Goal: Communication & Community: Answer question/provide support

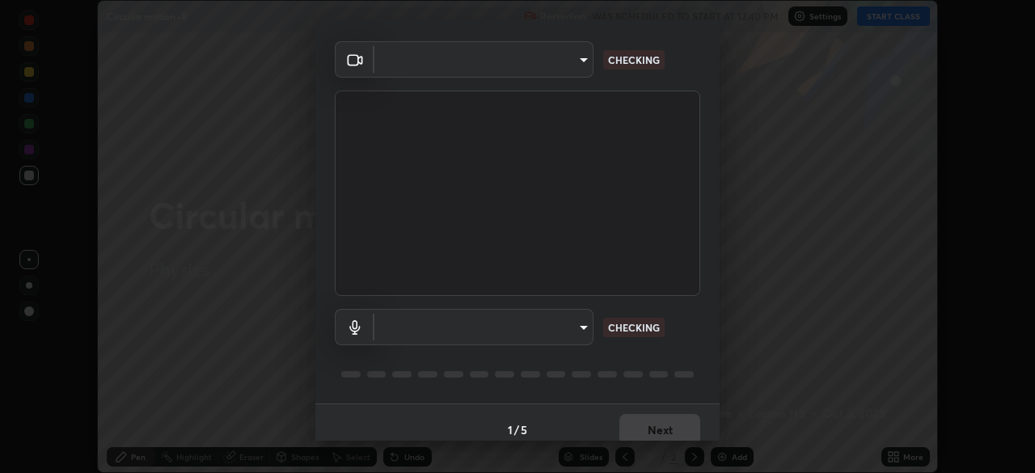
scroll to position [57, 0]
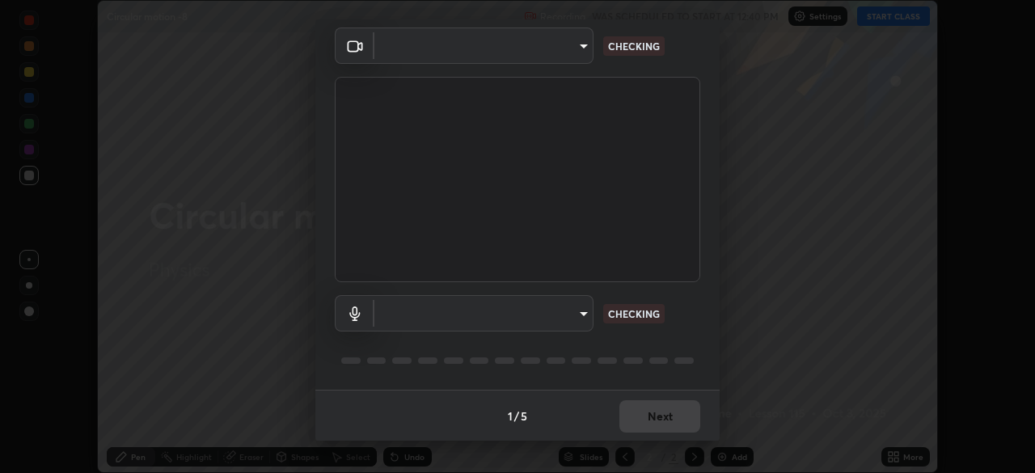
type input "a9133dad2e918d9e43cacff0d24315f55d9a531cdf13b35ee7ee266ddbc74882"
type input "2ee99eba62caab97a2905d09126a2f4531f8a74366fa5192b0f1e1518bfa4558"
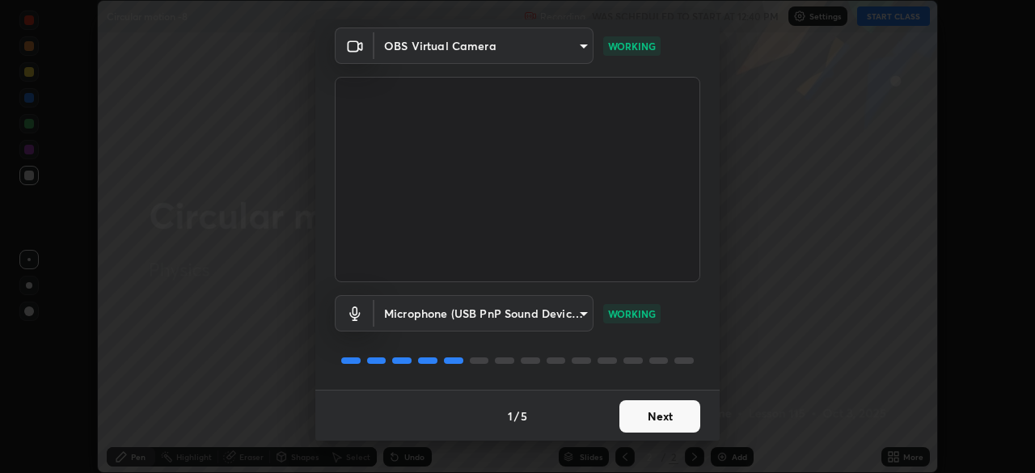
click at [623, 422] on button "Next" at bounding box center [659, 416] width 81 height 32
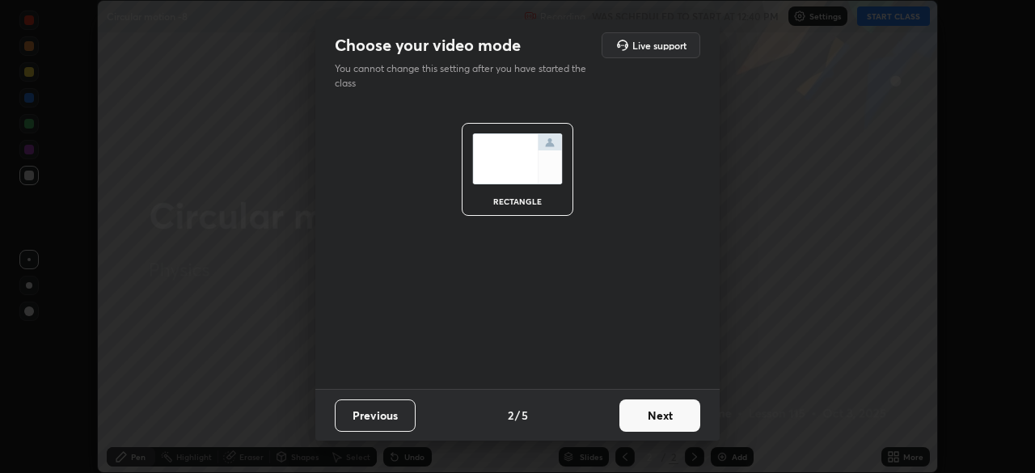
scroll to position [0, 0]
click at [627, 420] on button "Next" at bounding box center [659, 415] width 81 height 32
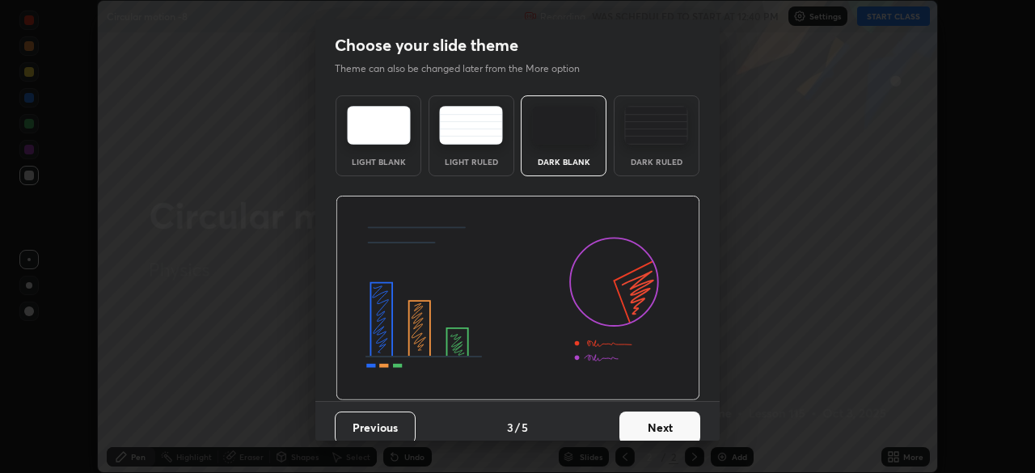
click at [631, 421] on button "Next" at bounding box center [659, 428] width 81 height 32
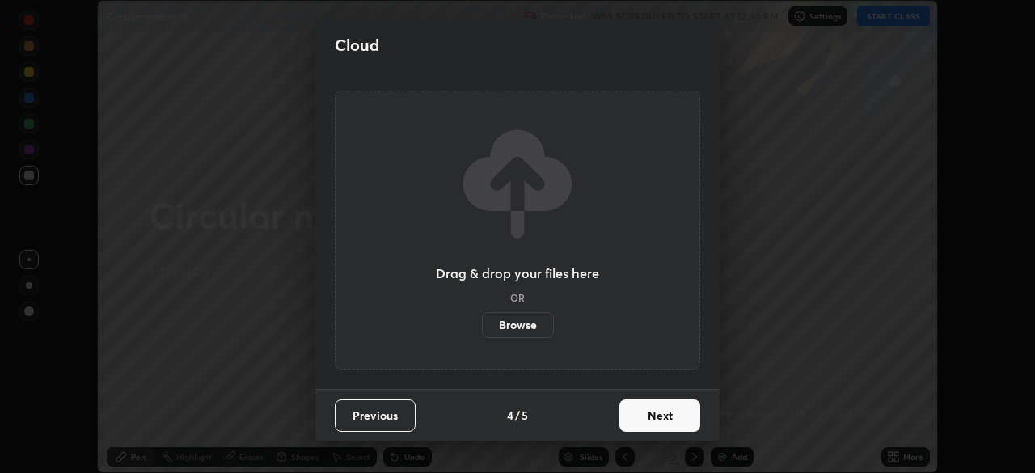
click at [635, 429] on button "Next" at bounding box center [659, 415] width 81 height 32
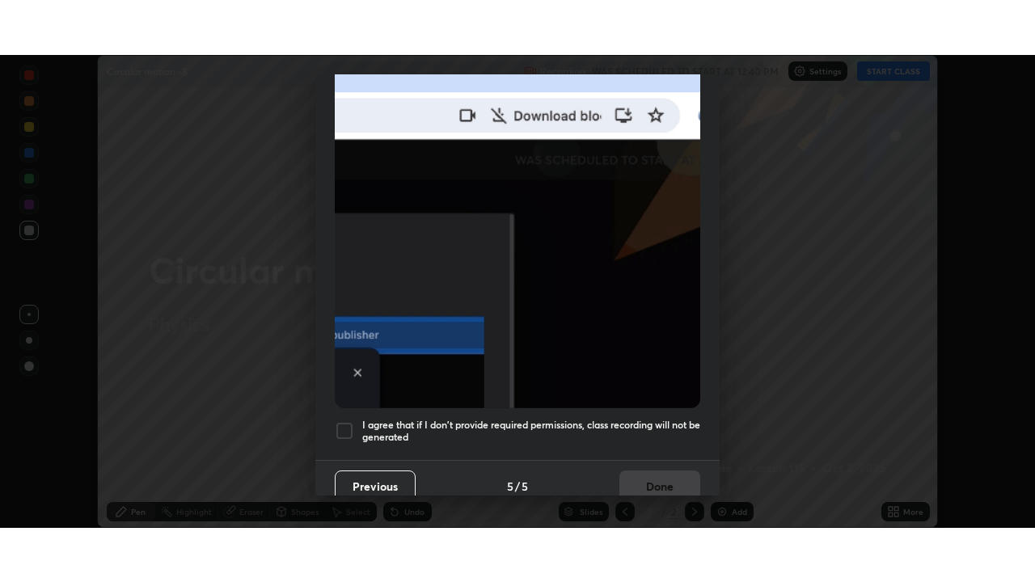
scroll to position [386, 0]
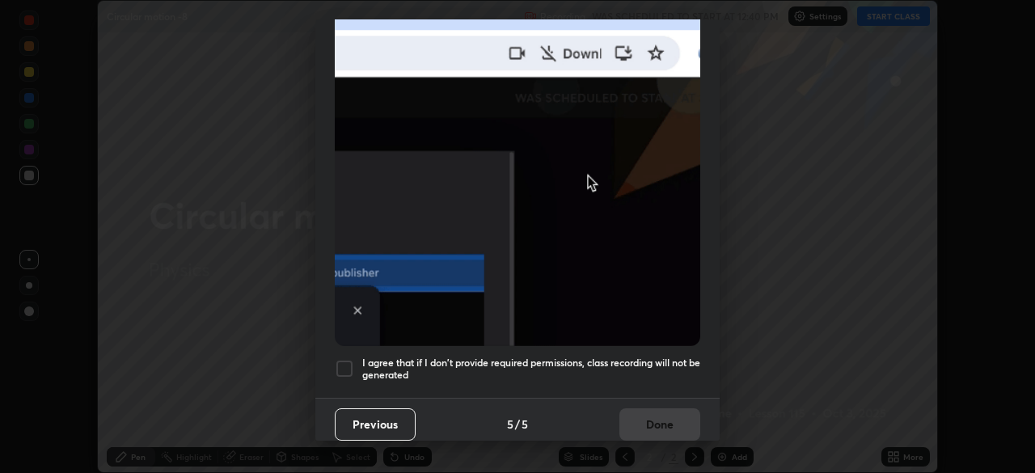
click at [349, 364] on div at bounding box center [344, 368] width 19 height 19
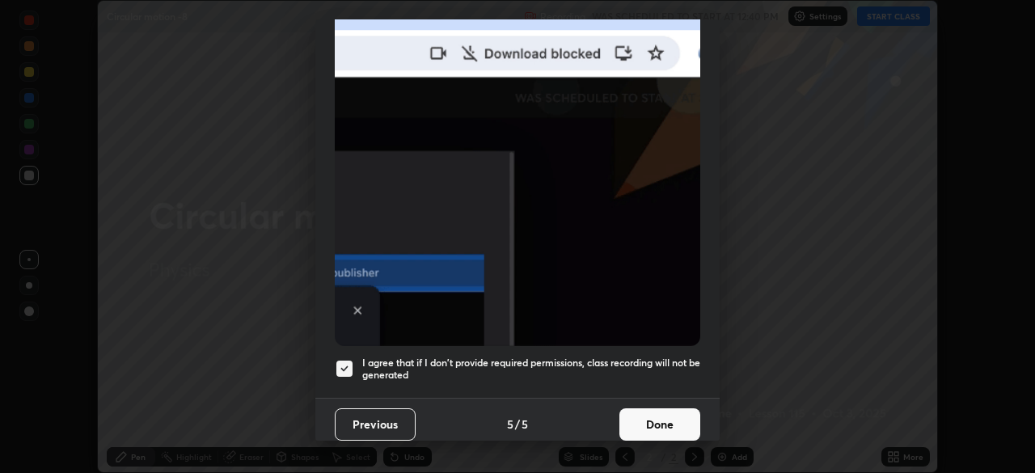
click at [657, 416] on button "Done" at bounding box center [659, 424] width 81 height 32
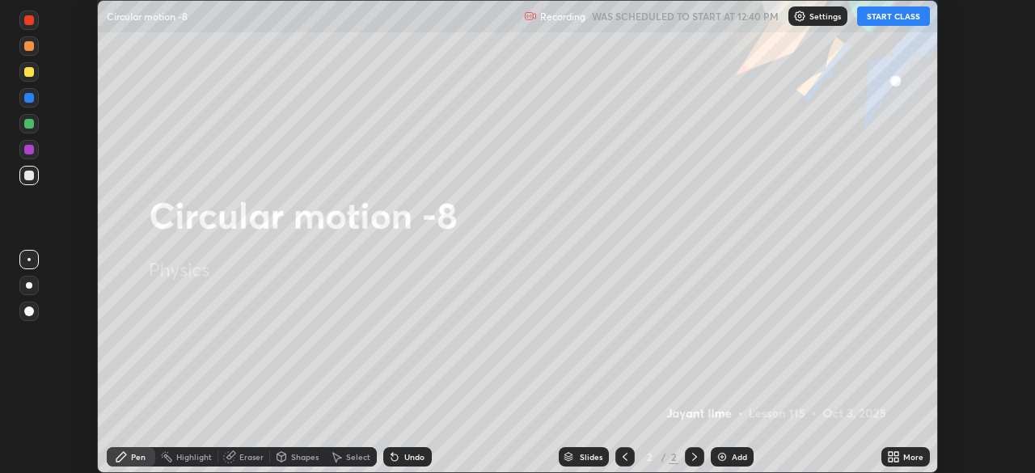
click at [889, 13] on button "START CLASS" at bounding box center [893, 15] width 73 height 19
click at [896, 459] on icon at bounding box center [896, 460] width 4 height 4
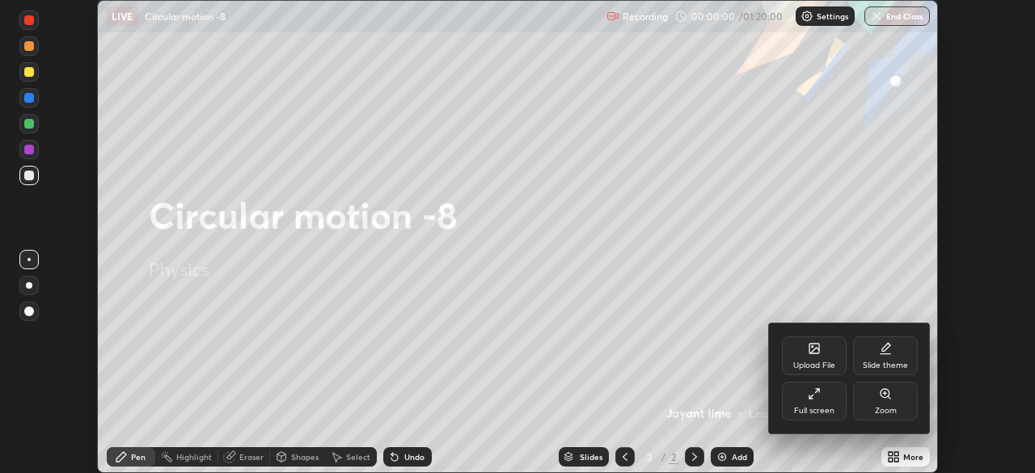
click at [834, 403] on div "Full screen" at bounding box center [814, 401] width 65 height 39
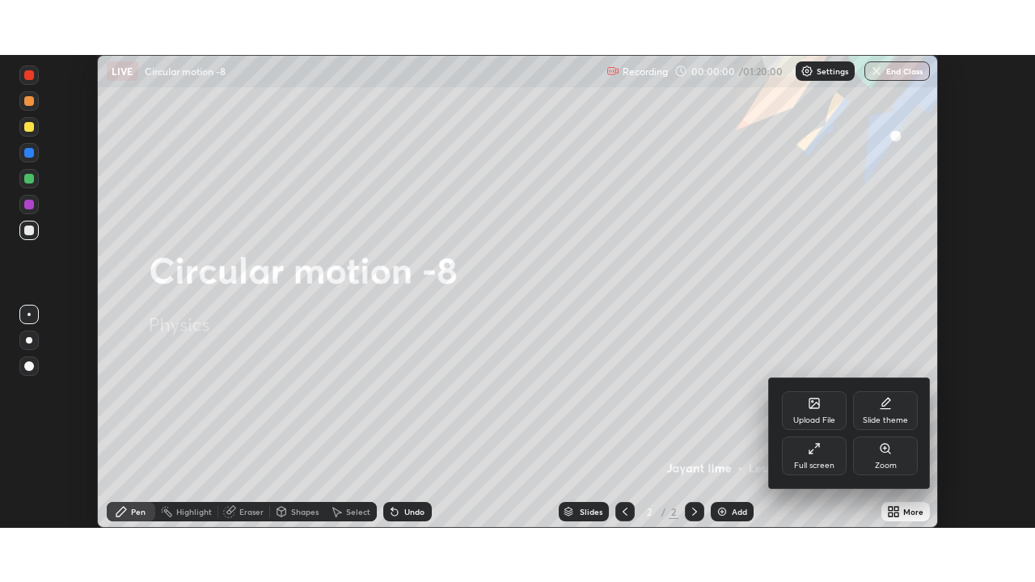
scroll to position [582, 1035]
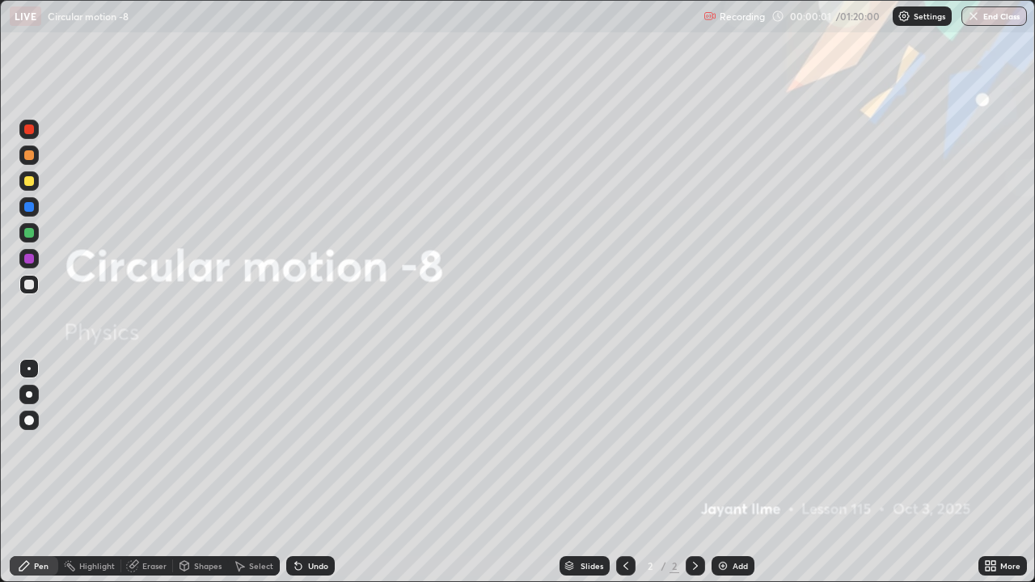
click at [733, 472] on div "Add" at bounding box center [740, 566] width 15 height 8
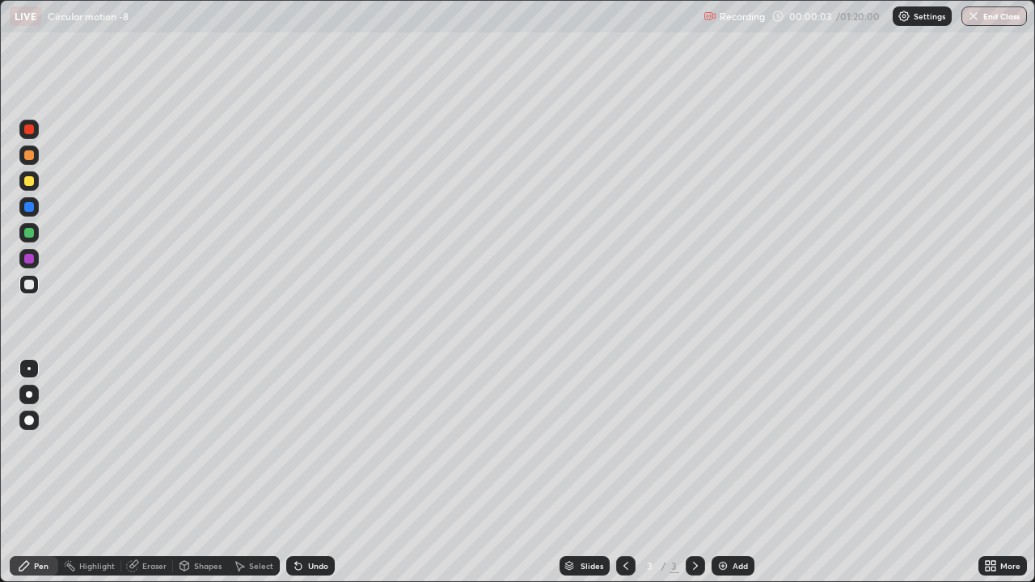
click at [37, 417] on div at bounding box center [28, 420] width 19 height 19
click at [29, 182] on div at bounding box center [29, 181] width 10 height 10
click at [26, 277] on div at bounding box center [28, 284] width 19 height 19
click at [747, 18] on p "Recording" at bounding box center [742, 17] width 45 height 12
click at [708, 15] on img at bounding box center [709, 16] width 13 height 13
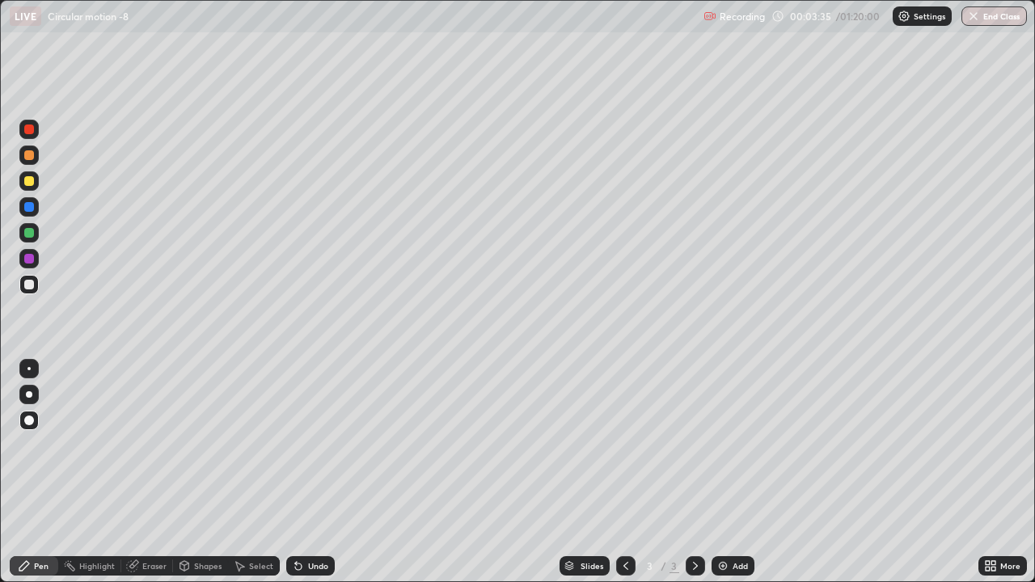
click at [665, 16] on div "LIVE Circular motion -8" at bounding box center [353, 16] width 687 height 32
click at [680, 27] on div "LIVE Circular motion -8" at bounding box center [353, 16] width 687 height 32
click at [31, 184] on div at bounding box center [29, 181] width 10 height 10
click at [304, 472] on div "Undo" at bounding box center [310, 565] width 49 height 19
click at [29, 283] on div at bounding box center [29, 285] width 10 height 10
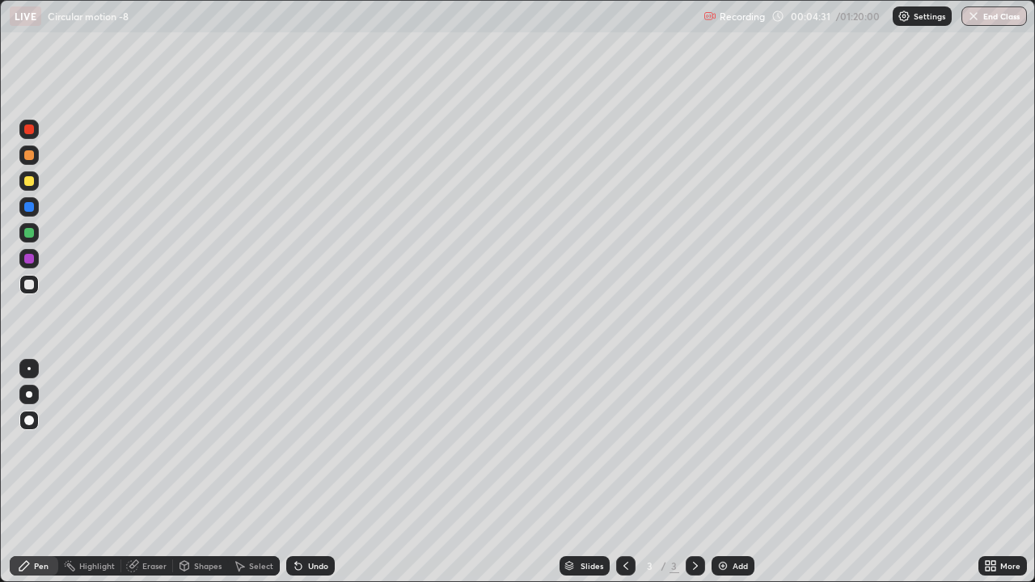
click at [24, 188] on div at bounding box center [28, 180] width 19 height 19
click at [26, 287] on div at bounding box center [29, 285] width 10 height 10
click at [36, 182] on div at bounding box center [28, 180] width 19 height 19
click at [27, 285] on div at bounding box center [29, 285] width 10 height 10
click at [30, 179] on div at bounding box center [29, 181] width 10 height 10
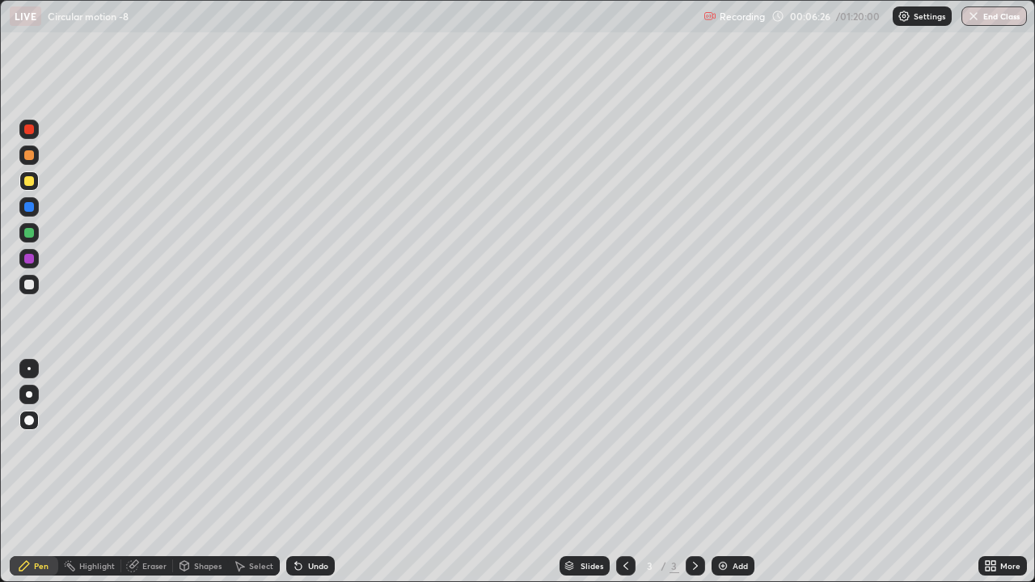
click at [29, 285] on div at bounding box center [29, 285] width 10 height 10
click at [29, 236] on div at bounding box center [29, 233] width 10 height 10
click at [29, 288] on div at bounding box center [29, 285] width 10 height 10
click at [32, 276] on div at bounding box center [28, 284] width 19 height 19
click at [31, 285] on div at bounding box center [29, 285] width 10 height 10
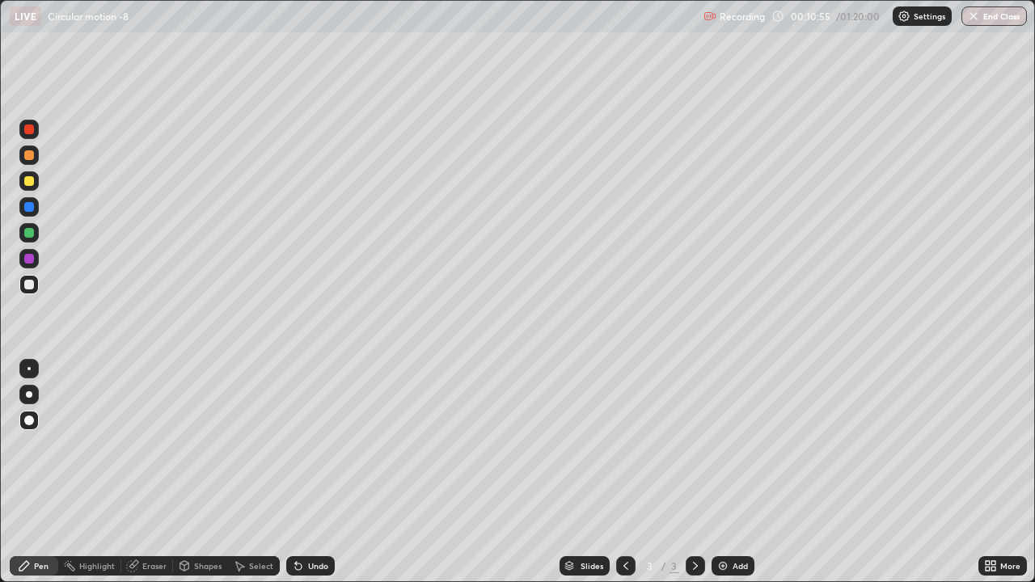
click at [733, 472] on div "Add" at bounding box center [740, 566] width 15 height 8
click at [32, 180] on div at bounding box center [29, 181] width 10 height 10
click at [31, 290] on div at bounding box center [28, 284] width 19 height 19
click at [21, 291] on div at bounding box center [28, 284] width 19 height 19
click at [197, 472] on div "Shapes" at bounding box center [207, 566] width 27 height 8
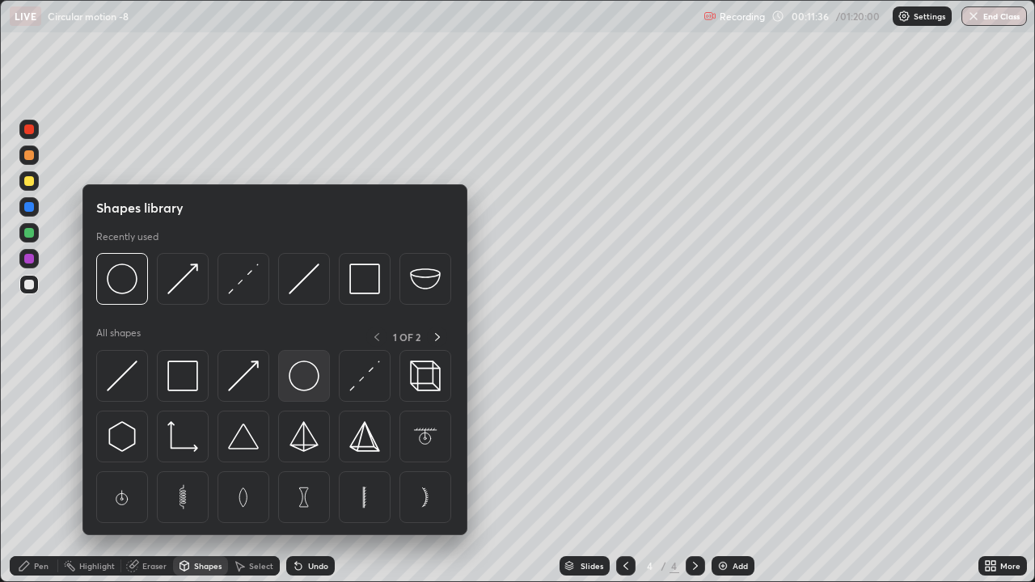
click at [306, 391] on img at bounding box center [304, 376] width 31 height 31
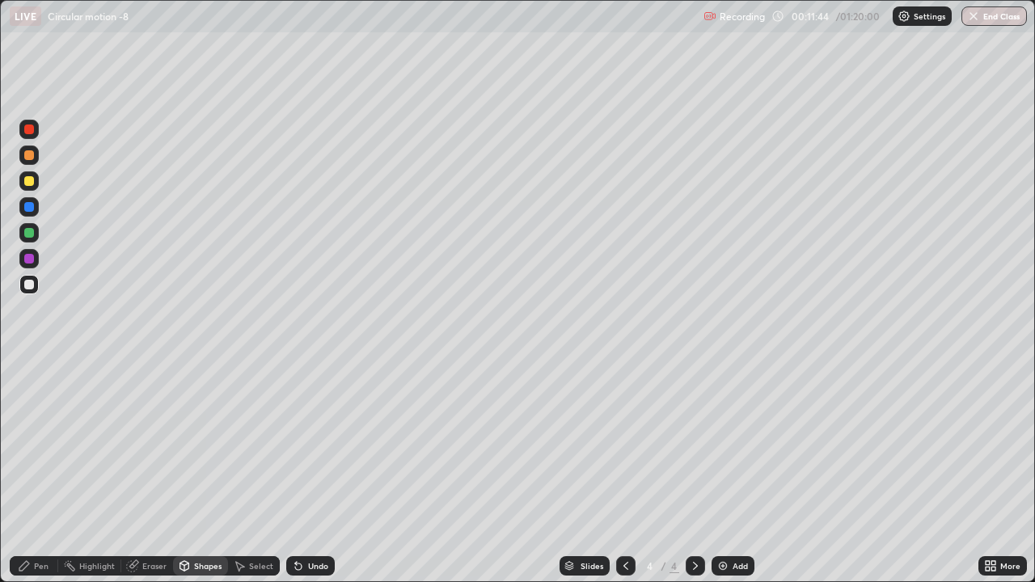
click at [36, 472] on div "Pen" at bounding box center [41, 566] width 15 height 8
click at [36, 179] on div at bounding box center [28, 180] width 19 height 19
click at [29, 156] on div at bounding box center [29, 155] width 10 height 10
click at [27, 286] on div at bounding box center [29, 285] width 10 height 10
click at [26, 209] on div at bounding box center [29, 207] width 10 height 10
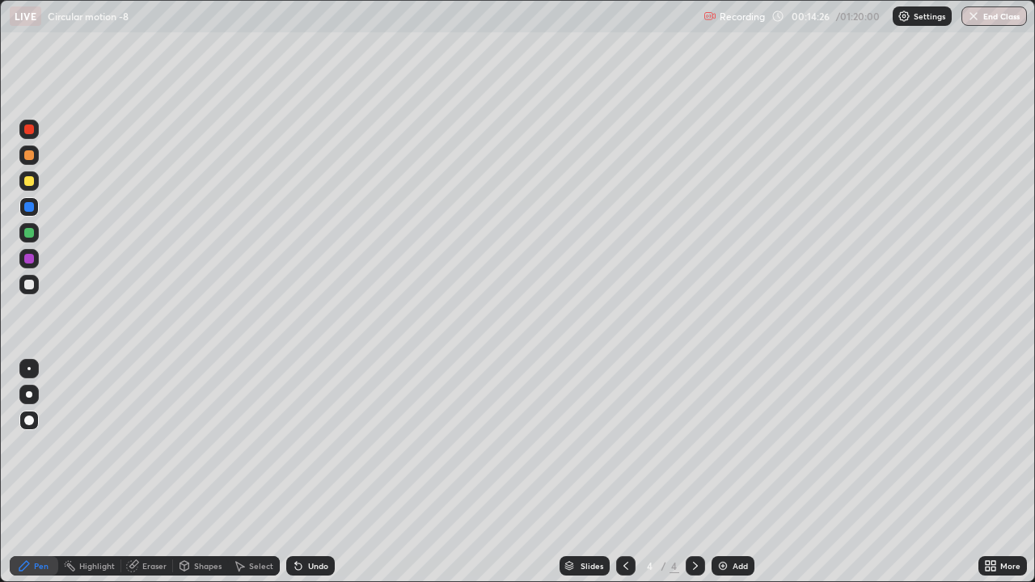
click at [24, 283] on div at bounding box center [29, 285] width 10 height 10
click at [314, 472] on div "Undo" at bounding box center [310, 565] width 49 height 19
click at [316, 472] on div "Undo" at bounding box center [310, 565] width 49 height 19
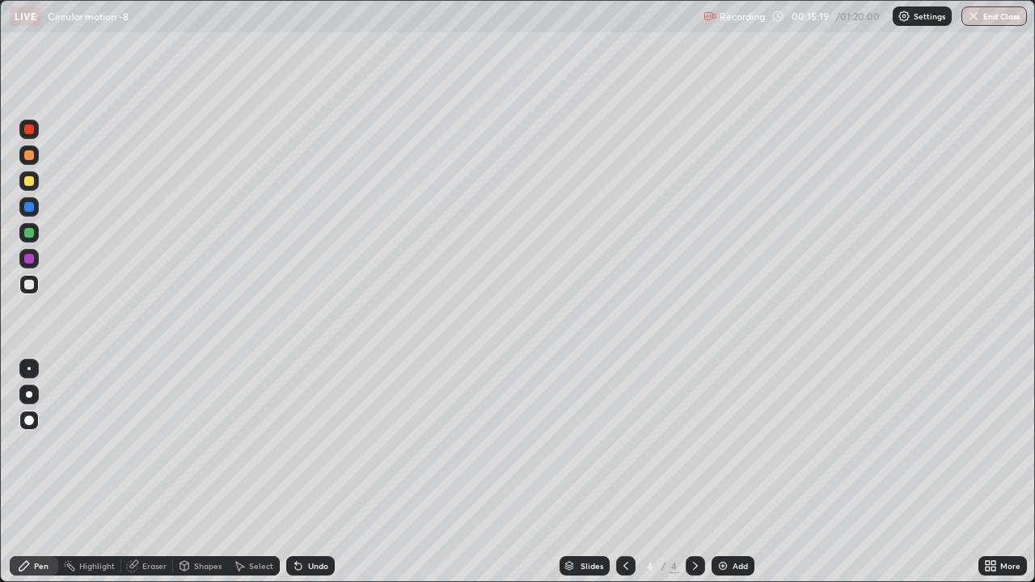
click at [308, 472] on div "Undo" at bounding box center [318, 566] width 20 height 8
click at [304, 472] on div "Undo" at bounding box center [310, 565] width 49 height 19
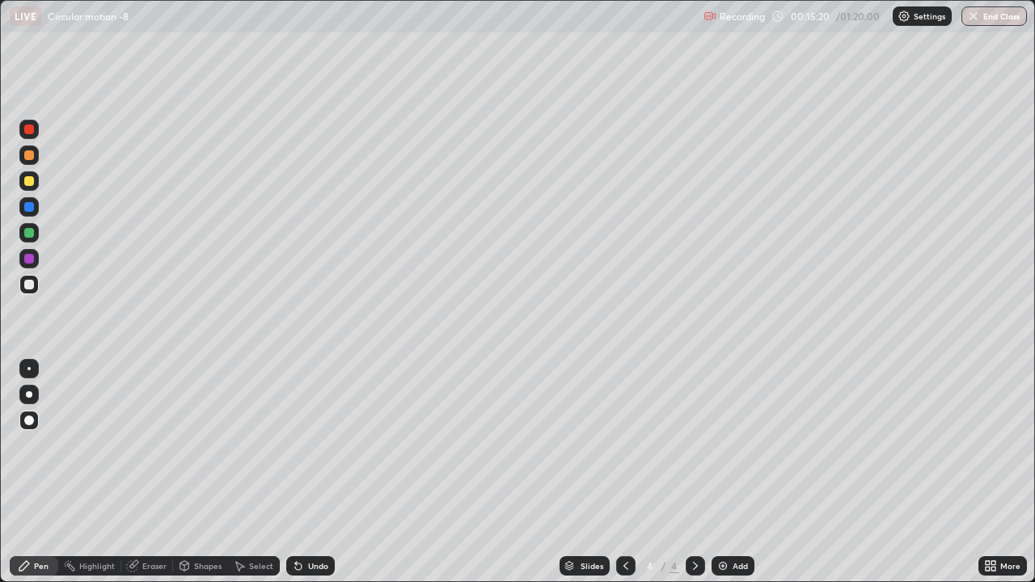
click at [304, 472] on div "Undo" at bounding box center [310, 565] width 49 height 19
click at [306, 472] on div "Undo" at bounding box center [310, 565] width 49 height 19
click at [307, 472] on div "Undo" at bounding box center [310, 565] width 49 height 19
click at [309, 472] on div "Undo" at bounding box center [310, 565] width 49 height 19
click at [194, 472] on div "Shapes" at bounding box center [200, 565] width 55 height 19
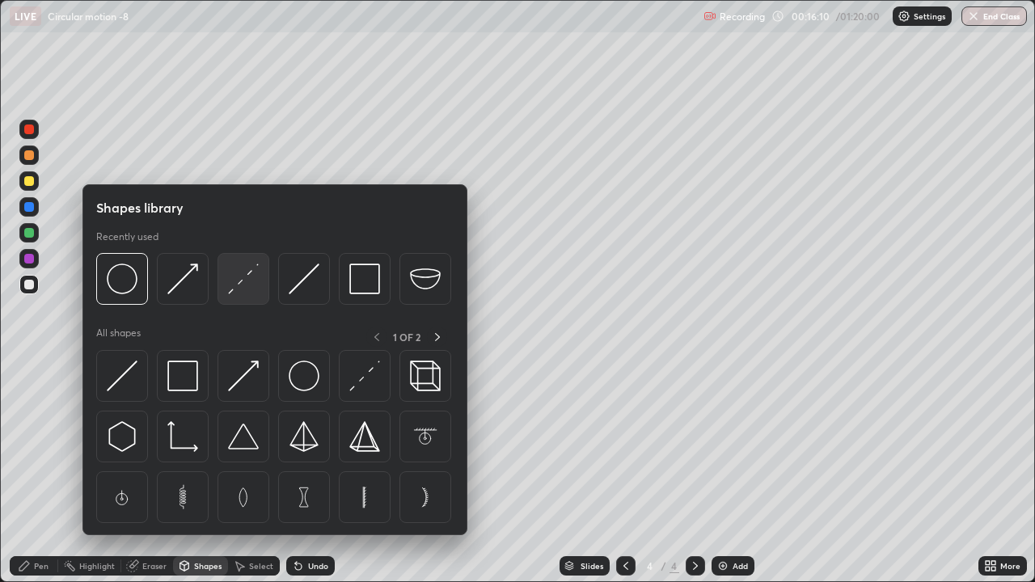
click at [238, 285] on img at bounding box center [243, 279] width 31 height 31
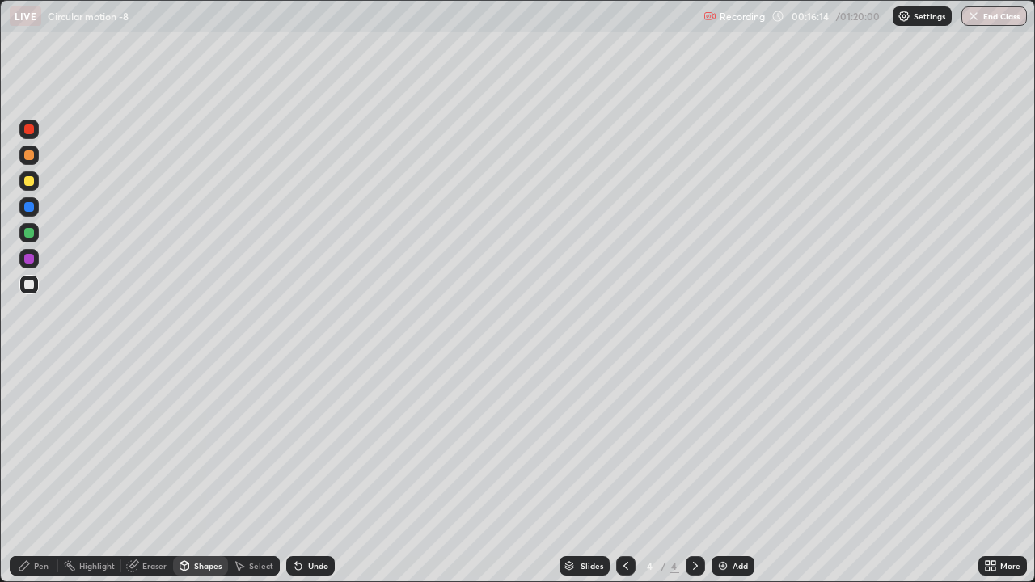
click at [147, 472] on div "Eraser" at bounding box center [154, 566] width 24 height 8
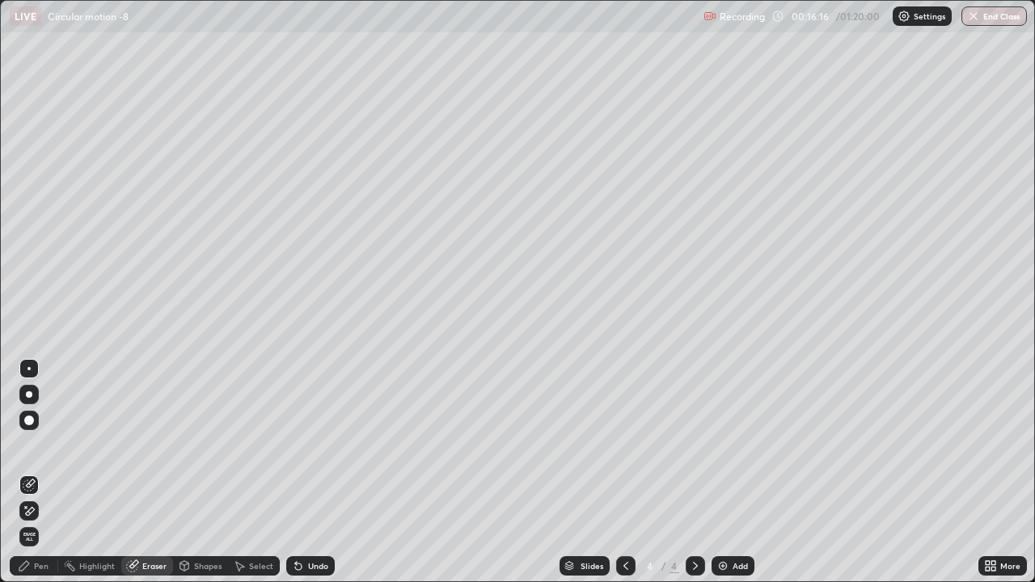
click at [34, 472] on div "Pen" at bounding box center [41, 566] width 15 height 8
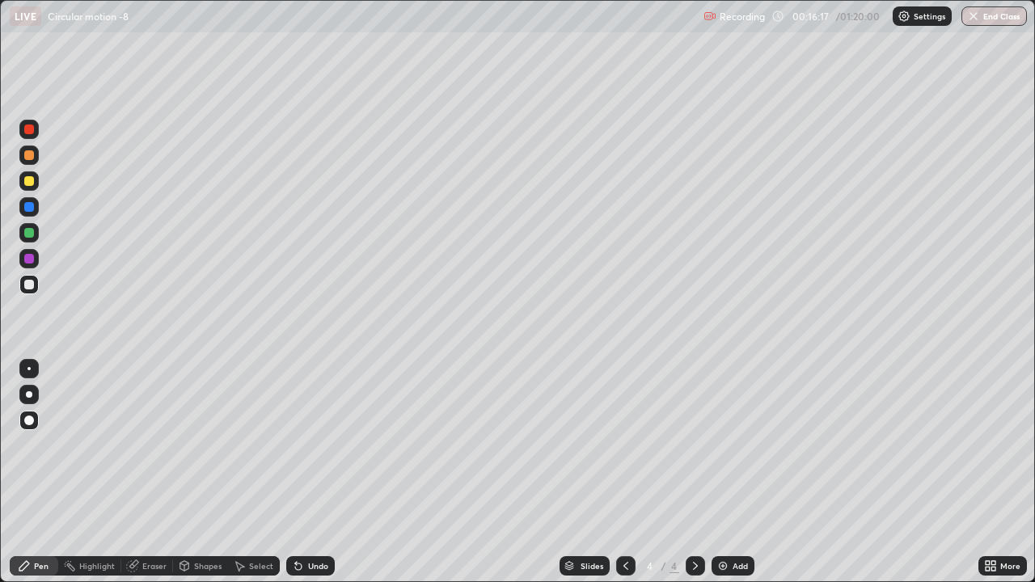
click at [29, 259] on div at bounding box center [29, 259] width 10 height 10
click at [308, 472] on div "Undo" at bounding box center [318, 566] width 20 height 8
click at [202, 472] on div "Shapes" at bounding box center [207, 566] width 27 height 8
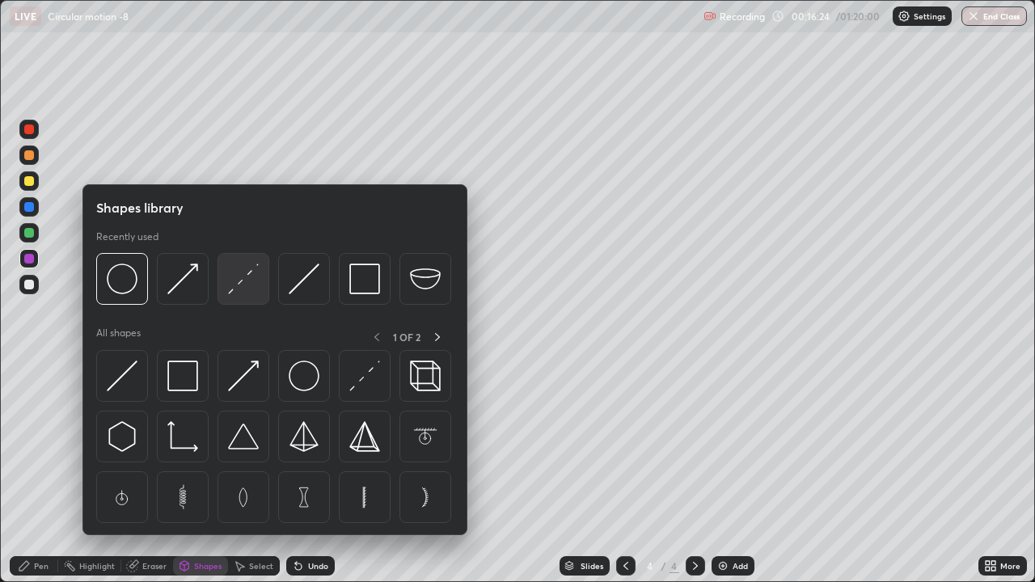
click at [246, 285] on img at bounding box center [243, 279] width 31 height 31
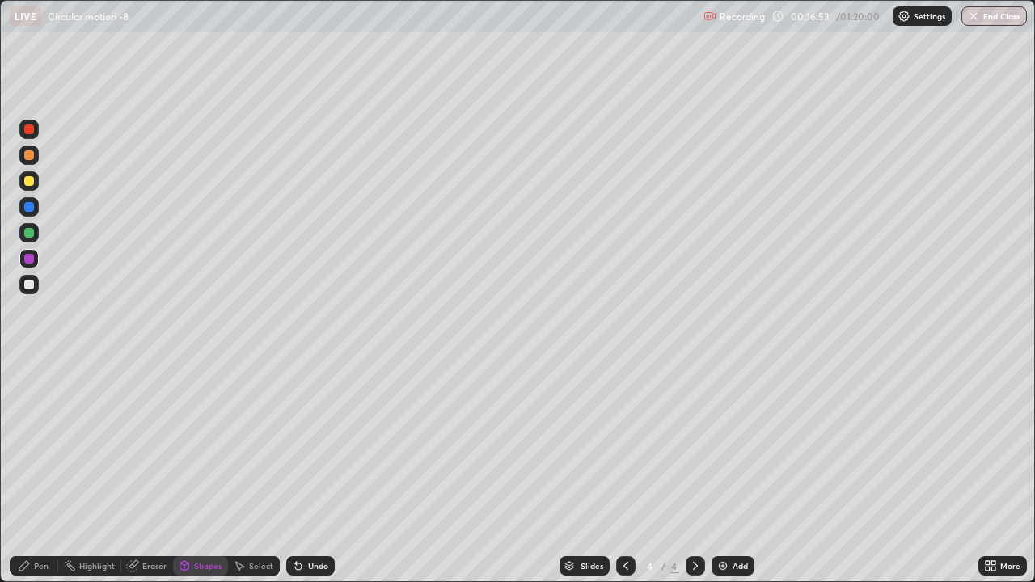
click at [28, 234] on div at bounding box center [29, 233] width 10 height 10
click at [30, 285] on div at bounding box center [29, 285] width 10 height 10
click at [33, 472] on div "Pen" at bounding box center [34, 565] width 49 height 19
click at [31, 208] on div at bounding box center [29, 207] width 10 height 10
click at [28, 284] on div at bounding box center [29, 285] width 10 height 10
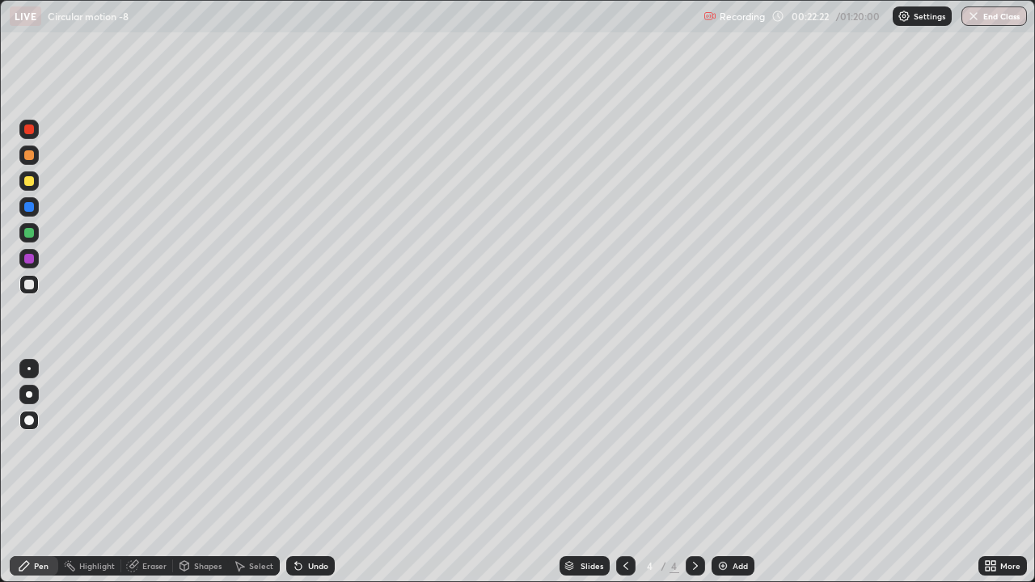
click at [623, 472] on icon at bounding box center [625, 565] width 13 height 13
click at [686, 472] on div at bounding box center [695, 565] width 19 height 19
click at [737, 472] on div "Add" at bounding box center [740, 566] width 15 height 8
click at [724, 472] on img at bounding box center [722, 565] width 13 height 13
click at [31, 184] on div at bounding box center [29, 181] width 10 height 10
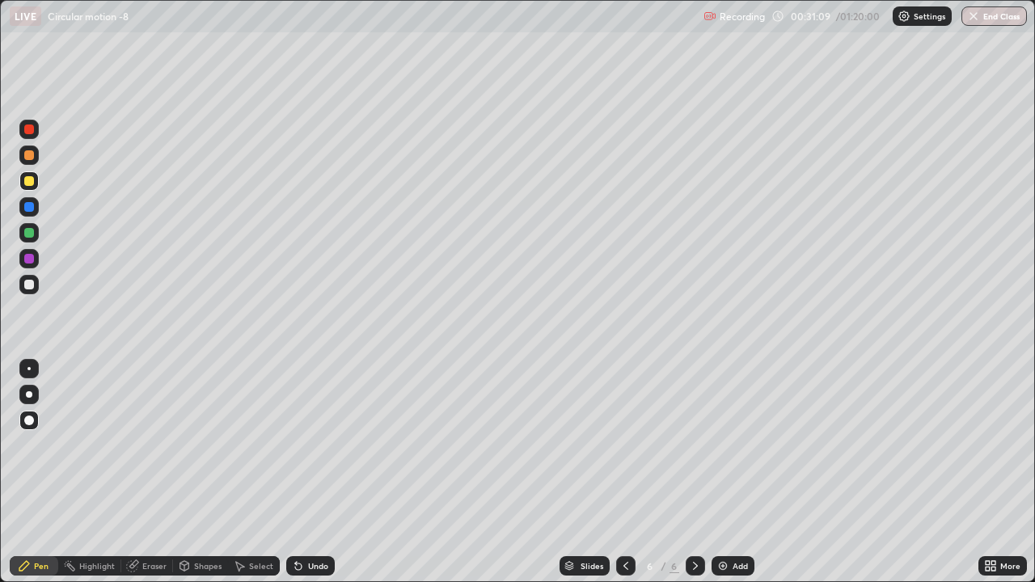
click at [24, 286] on div at bounding box center [29, 285] width 10 height 10
click at [729, 472] on div "Add" at bounding box center [732, 565] width 43 height 19
click at [33, 188] on div at bounding box center [28, 180] width 19 height 19
click at [25, 286] on div at bounding box center [29, 285] width 10 height 10
click at [0, 0] on div "LIVE Circular motion -8 Recording 00:39:45 / 01:20:00 Settings End Class" at bounding box center [517, 16] width 1035 height 32
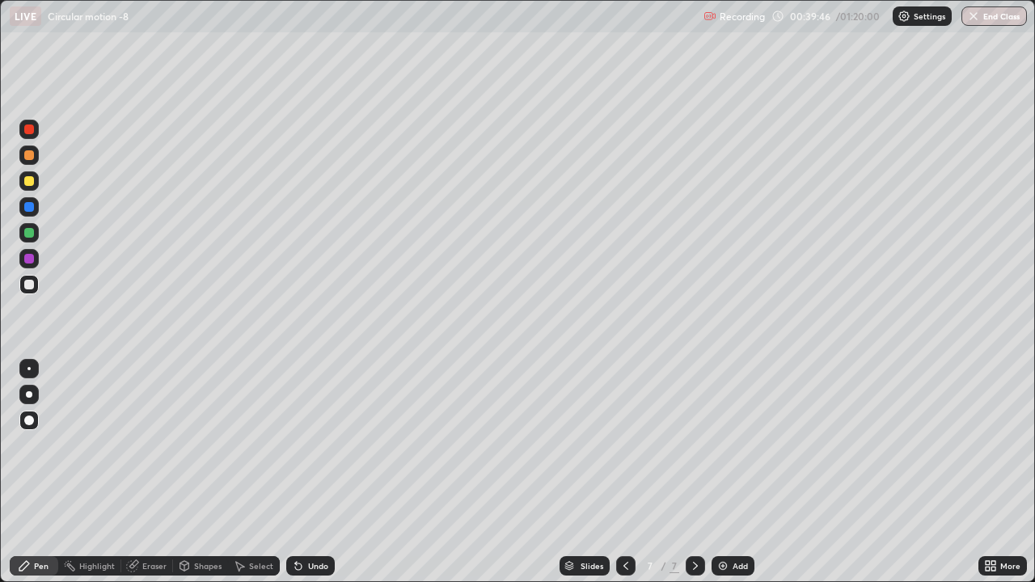
click at [0, 0] on div "LIVE Circular motion -8 Recording 00:39:46 / 01:20:00 Settings End Class" at bounding box center [517, 16] width 1035 height 32
click at [733, 472] on div "Add" at bounding box center [740, 566] width 15 height 8
click at [30, 181] on div at bounding box center [29, 181] width 10 height 10
click at [28, 286] on div at bounding box center [29, 285] width 10 height 10
click at [31, 184] on div at bounding box center [29, 181] width 10 height 10
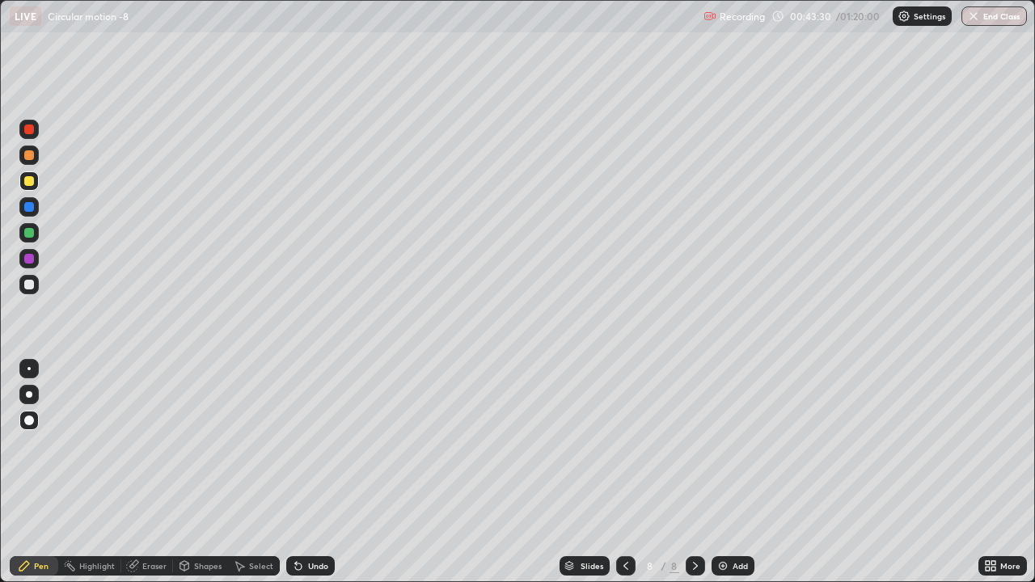
click at [312, 472] on div "Undo" at bounding box center [318, 566] width 20 height 8
click at [310, 472] on div "Undo" at bounding box center [310, 565] width 49 height 19
click at [26, 289] on div at bounding box center [29, 285] width 10 height 10
click at [726, 472] on img at bounding box center [722, 565] width 13 height 13
click at [30, 181] on div at bounding box center [29, 181] width 10 height 10
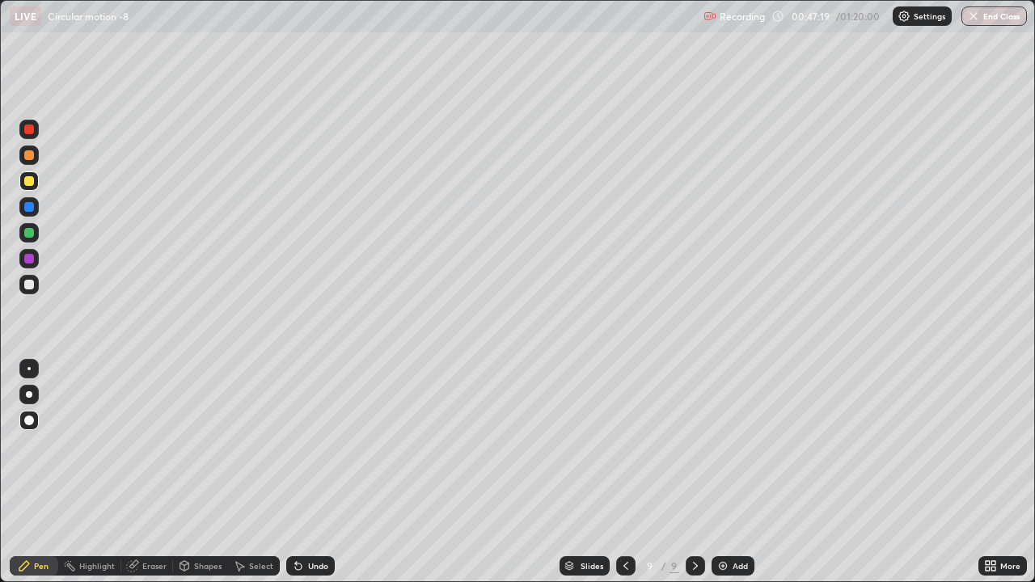
click at [25, 285] on div at bounding box center [29, 285] width 10 height 10
click at [616, 472] on div at bounding box center [625, 565] width 19 height 19
click at [142, 472] on div "Eraser" at bounding box center [154, 566] width 24 height 8
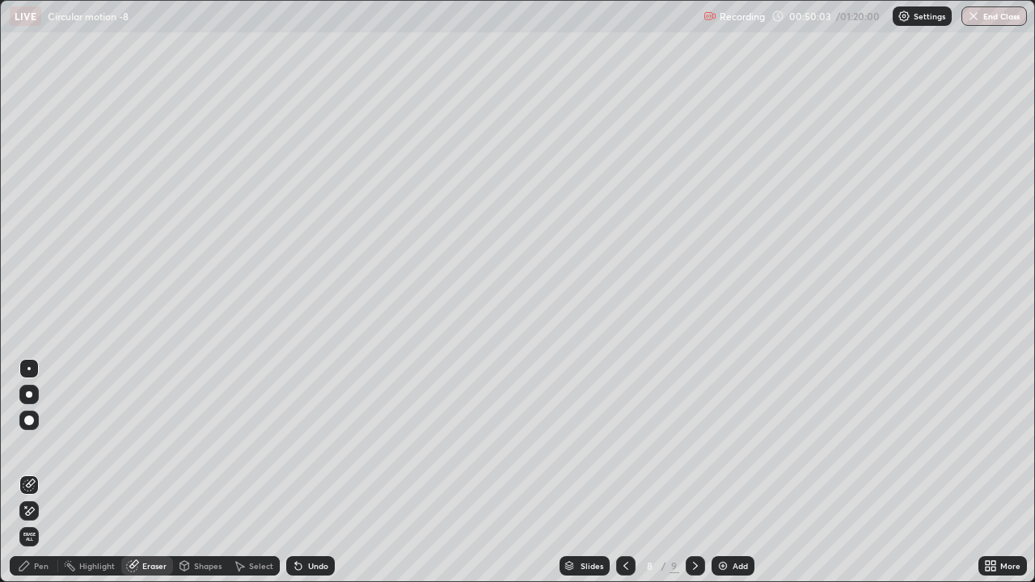
click at [36, 472] on div "Pen" at bounding box center [34, 565] width 49 height 19
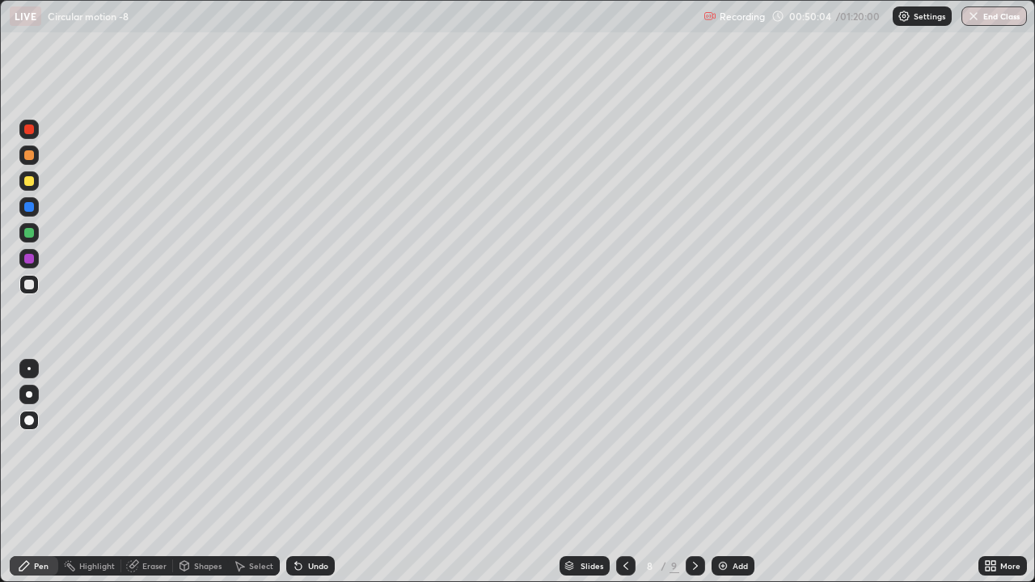
click at [27, 236] on div at bounding box center [29, 233] width 10 height 10
click at [694, 472] on icon at bounding box center [695, 565] width 13 height 13
click at [22, 292] on div at bounding box center [28, 284] width 19 height 19
click at [737, 472] on div "Add" at bounding box center [740, 566] width 15 height 8
click at [29, 285] on div at bounding box center [29, 285] width 10 height 10
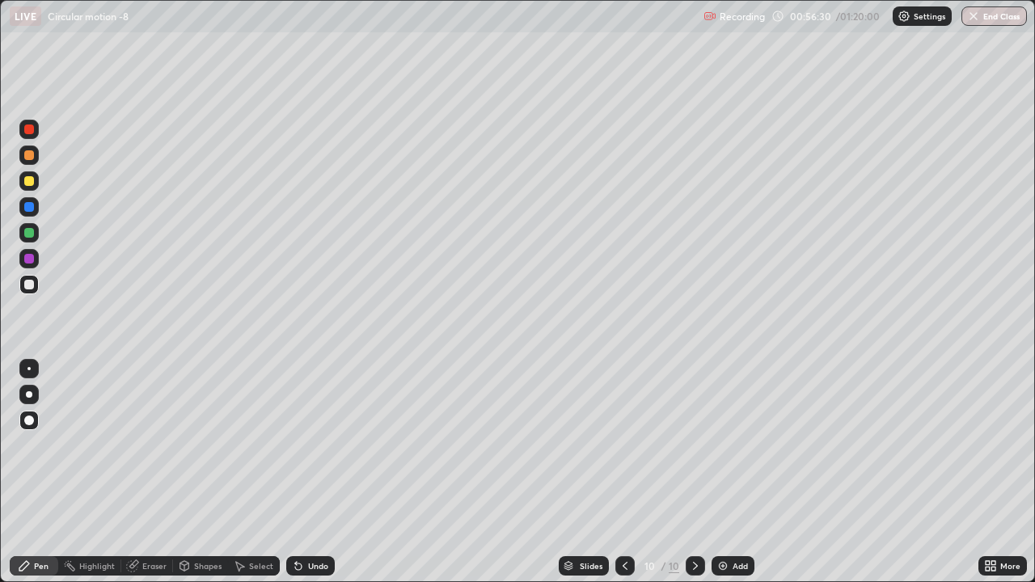
click at [30, 181] on div at bounding box center [29, 181] width 10 height 10
click at [30, 182] on div at bounding box center [29, 181] width 10 height 10
click at [308, 472] on div "Undo" at bounding box center [318, 566] width 20 height 8
click at [304, 472] on div "Undo" at bounding box center [310, 565] width 49 height 19
click at [303, 472] on div "Undo" at bounding box center [310, 565] width 49 height 19
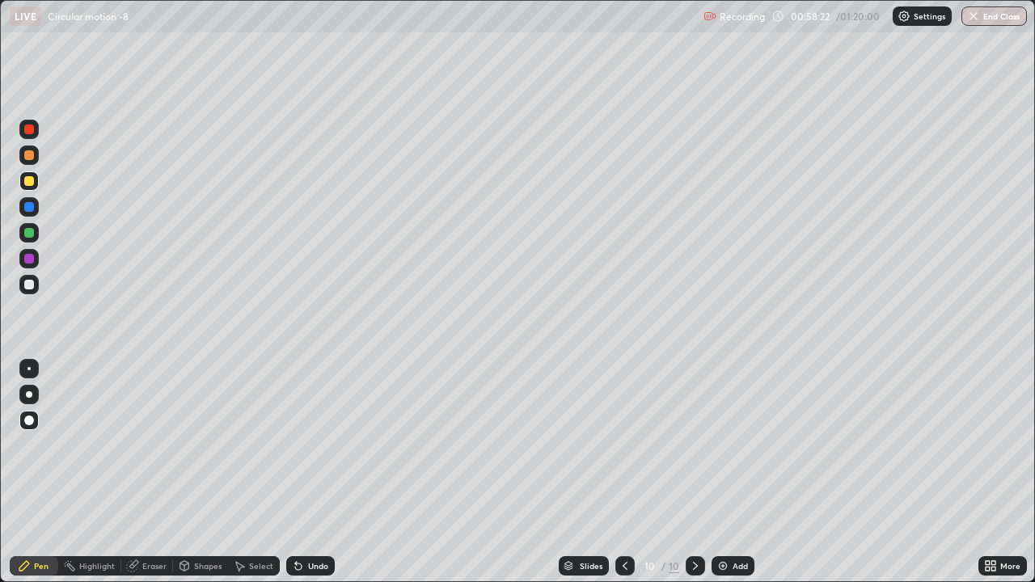
click at [303, 472] on div "Undo" at bounding box center [310, 565] width 49 height 19
click at [302, 472] on div "Undo" at bounding box center [310, 565] width 49 height 19
click at [296, 472] on icon at bounding box center [298, 567] width 6 height 6
click at [32, 259] on div at bounding box center [29, 259] width 10 height 10
click at [30, 285] on div at bounding box center [29, 285] width 10 height 10
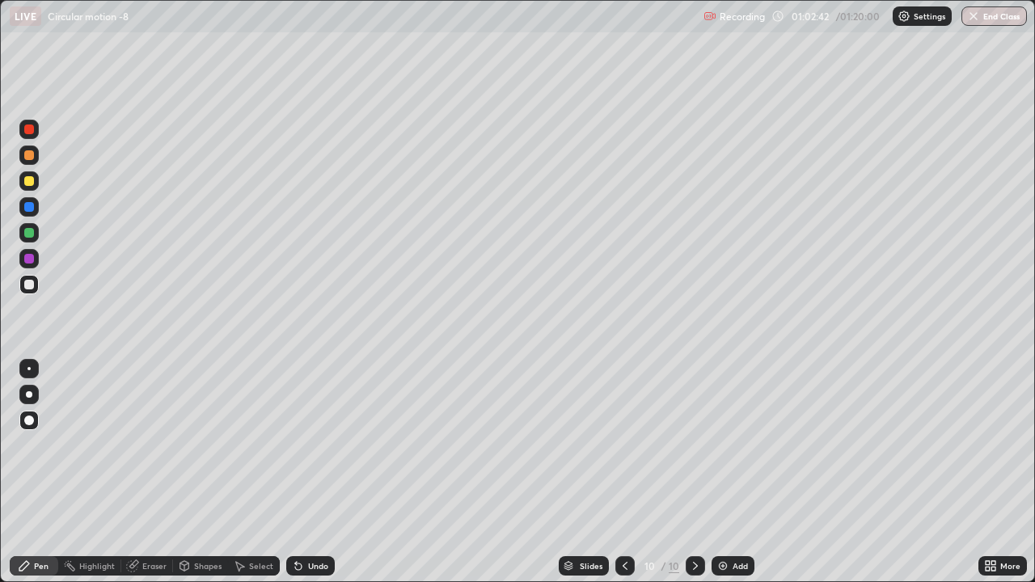
click at [26, 288] on div at bounding box center [29, 285] width 10 height 10
click at [308, 472] on div "Undo" at bounding box center [318, 566] width 20 height 8
click at [309, 472] on div "Undo" at bounding box center [318, 566] width 20 height 8
click at [730, 472] on div "Add" at bounding box center [732, 565] width 43 height 19
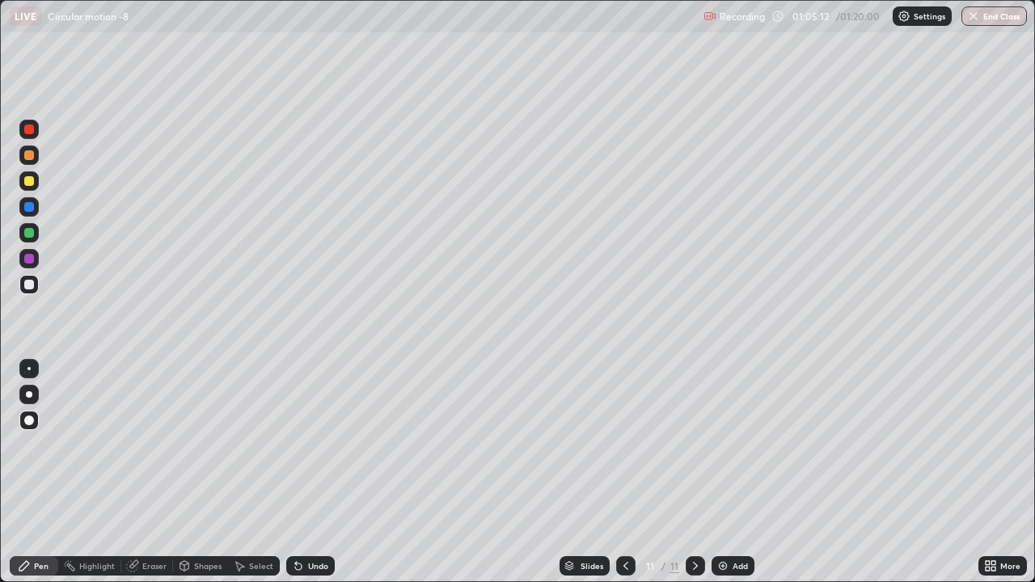
click at [26, 288] on div at bounding box center [29, 285] width 10 height 10
click at [33, 182] on div at bounding box center [29, 181] width 10 height 10
click at [27, 285] on div at bounding box center [29, 285] width 10 height 10
click at [2, 0] on div "LIVE Circular motion -8 Recording 01:06:25 / 01:20:00 Settings End Class" at bounding box center [517, 16] width 1035 height 32
click at [27, 234] on div at bounding box center [29, 233] width 10 height 10
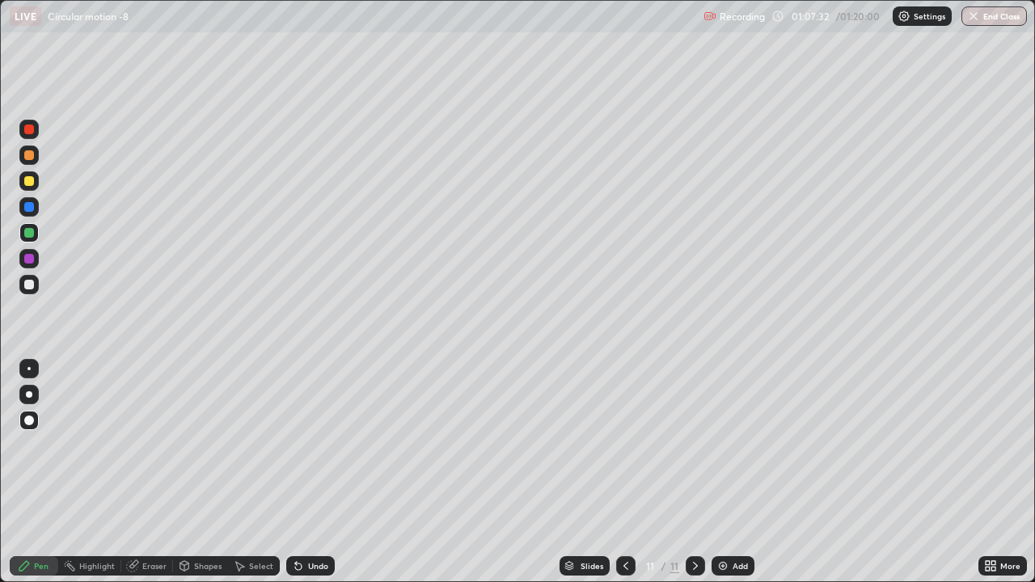
click at [25, 284] on div at bounding box center [29, 285] width 10 height 10
click at [32, 188] on div at bounding box center [28, 180] width 19 height 19
click at [724, 472] on img at bounding box center [722, 565] width 13 height 13
click at [30, 181] on div at bounding box center [29, 181] width 10 height 10
click at [27, 290] on div at bounding box center [28, 284] width 19 height 19
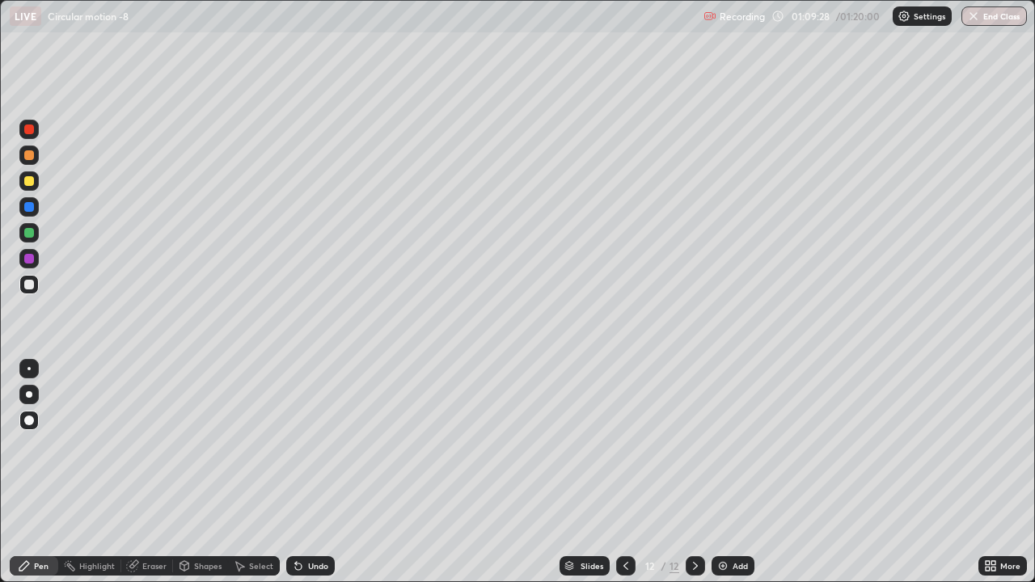
click at [30, 180] on div at bounding box center [29, 181] width 10 height 10
click at [29, 285] on div at bounding box center [29, 285] width 10 height 10
click at [624, 472] on icon at bounding box center [625, 565] width 13 height 13
click at [625, 472] on icon at bounding box center [625, 565] width 13 height 13
click at [583, 472] on div "Slides" at bounding box center [592, 566] width 23 height 8
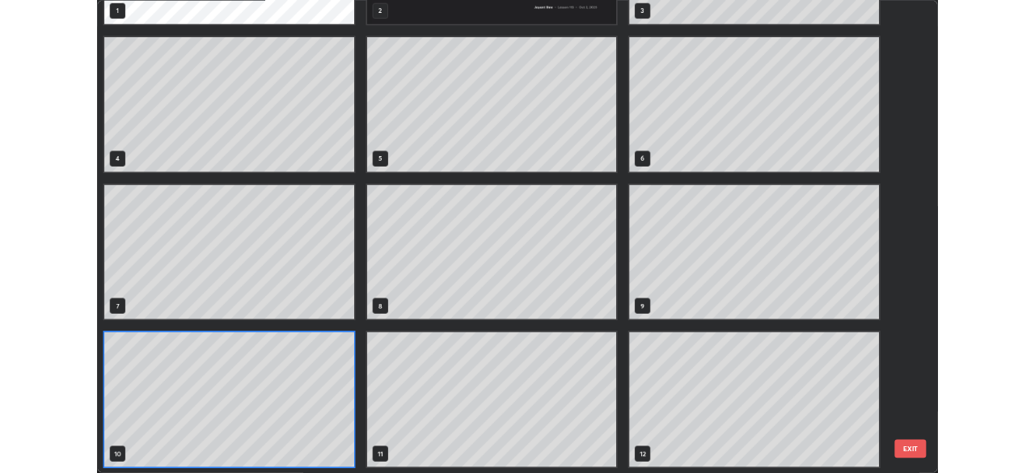
scroll to position [0, 0]
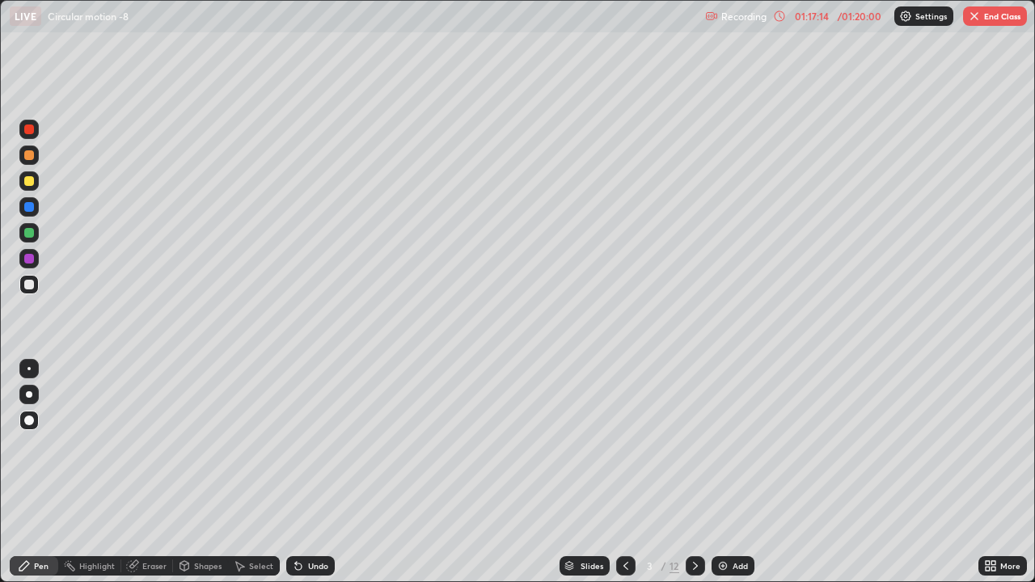
click at [694, 472] on icon at bounding box center [695, 565] width 13 height 13
click at [693, 472] on icon at bounding box center [695, 566] width 5 height 8
click at [689, 472] on div at bounding box center [695, 565] width 19 height 19
click at [691, 472] on icon at bounding box center [695, 565] width 13 height 13
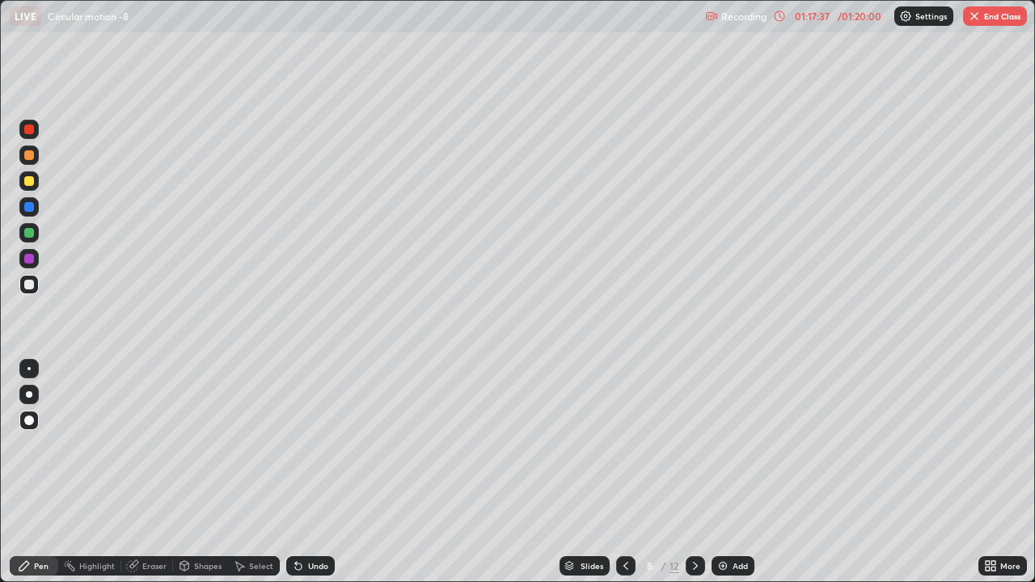
click at [692, 472] on icon at bounding box center [695, 565] width 13 height 13
click at [694, 472] on icon at bounding box center [695, 565] width 13 height 13
click at [691, 472] on icon at bounding box center [695, 565] width 13 height 13
click at [694, 472] on icon at bounding box center [695, 565] width 13 height 13
click at [983, 20] on button "End Class" at bounding box center [995, 15] width 64 height 19
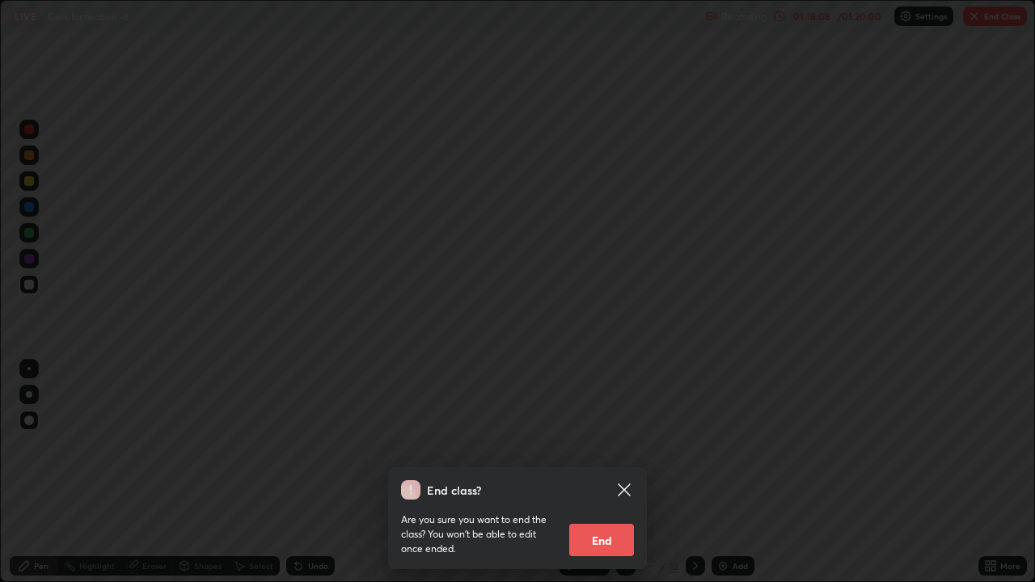
click at [604, 472] on button "End" at bounding box center [601, 540] width 65 height 32
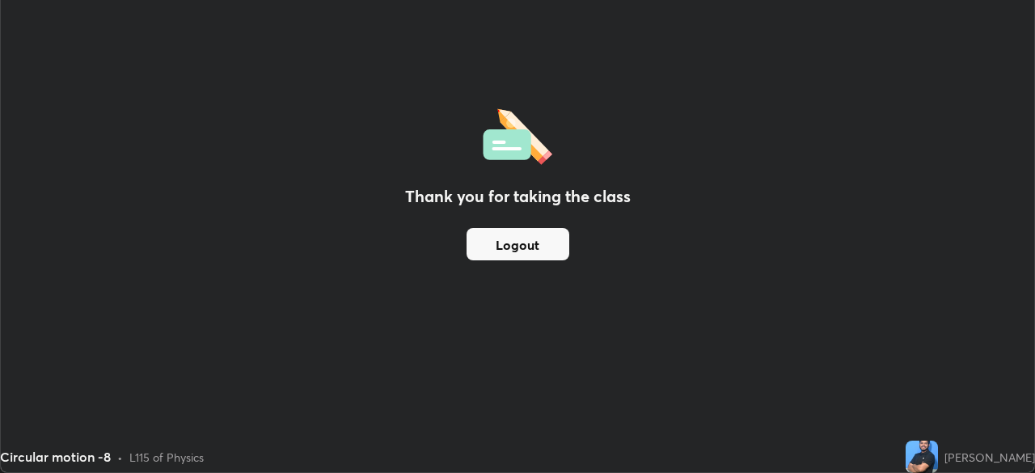
scroll to position [80378, 79817]
